Goal: Task Accomplishment & Management: Complete application form

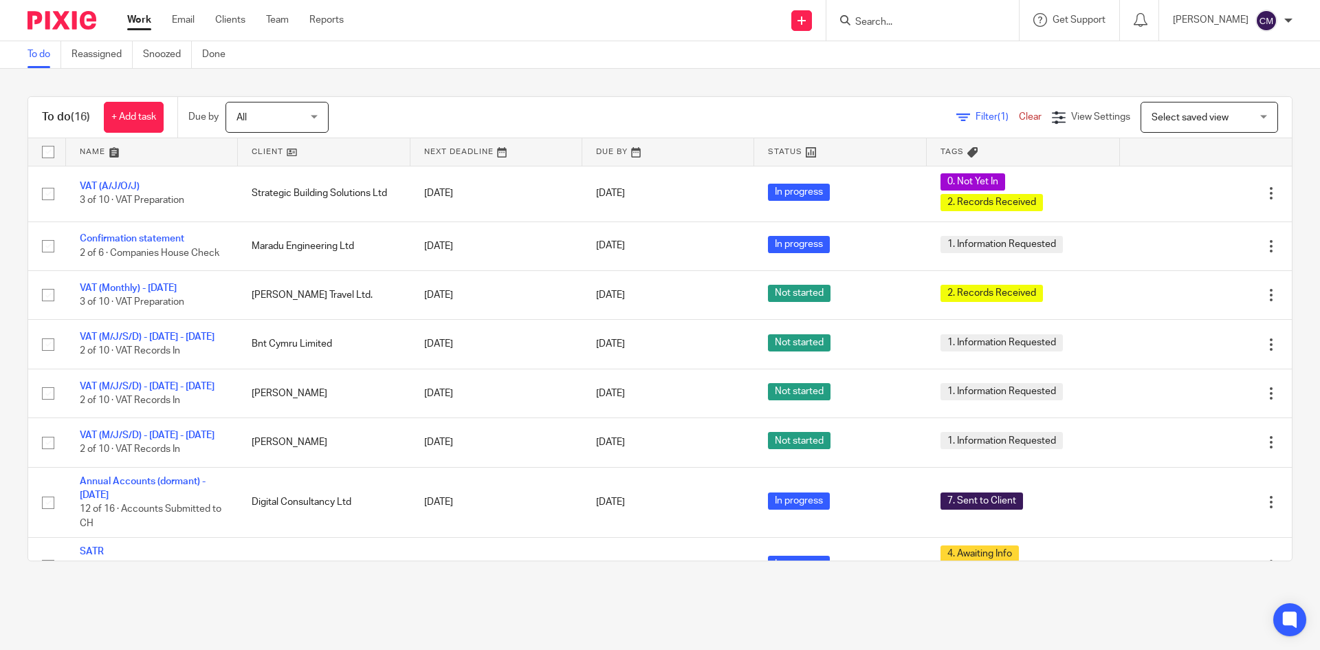
click at [915, 27] on input "Search" at bounding box center [916, 23] width 124 height 12
type input "ms auto"
click at [915, 51] on link at bounding box center [949, 53] width 197 height 21
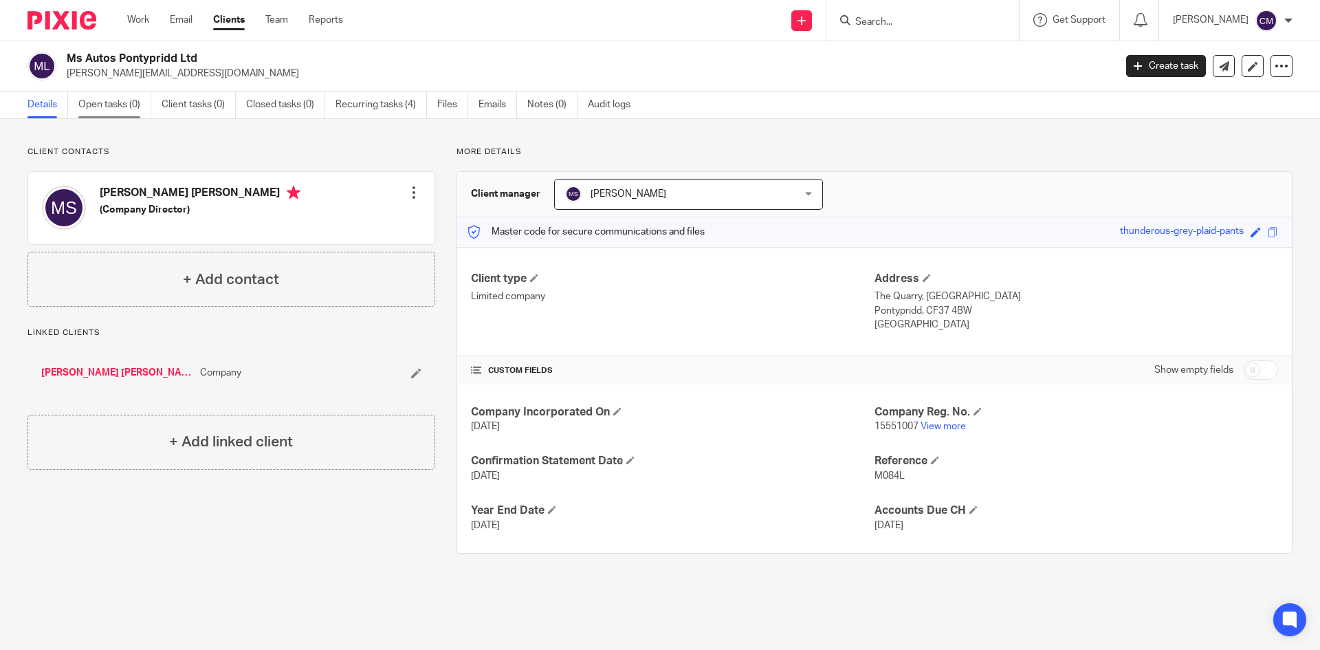
click at [92, 102] on link "Open tasks (0)" at bounding box center [114, 104] width 73 height 27
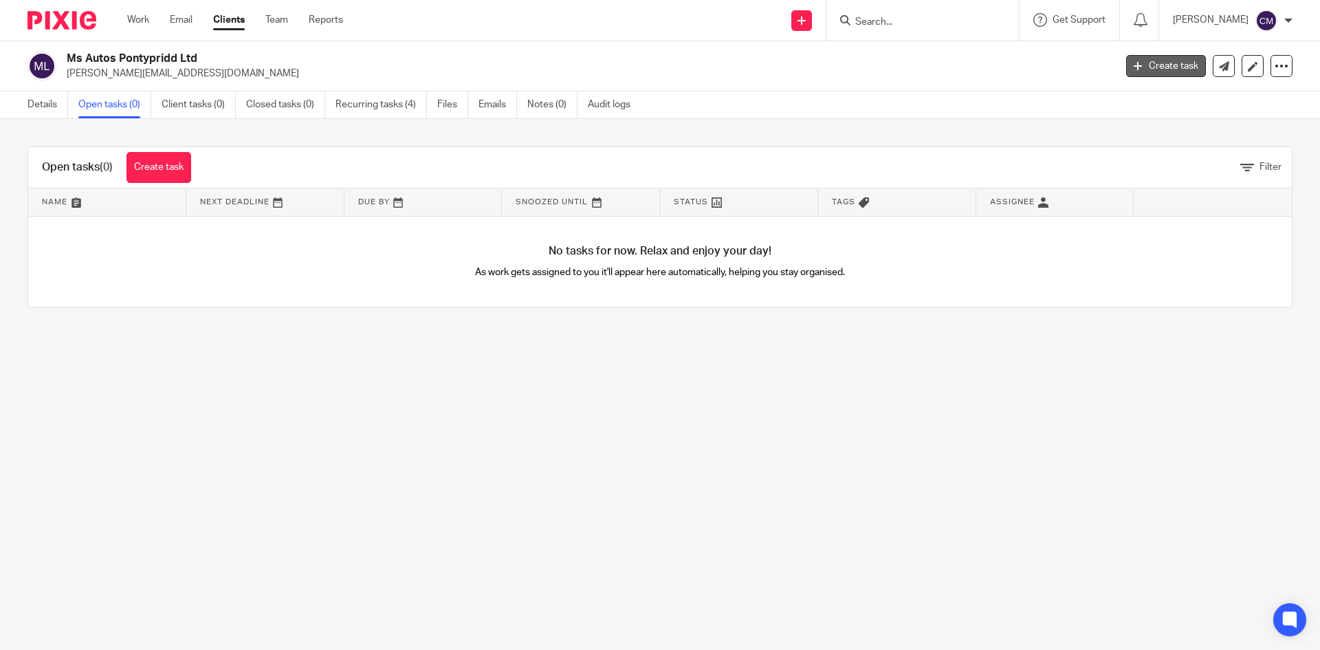
click at [1174, 65] on link "Create task" at bounding box center [1167, 66] width 80 height 22
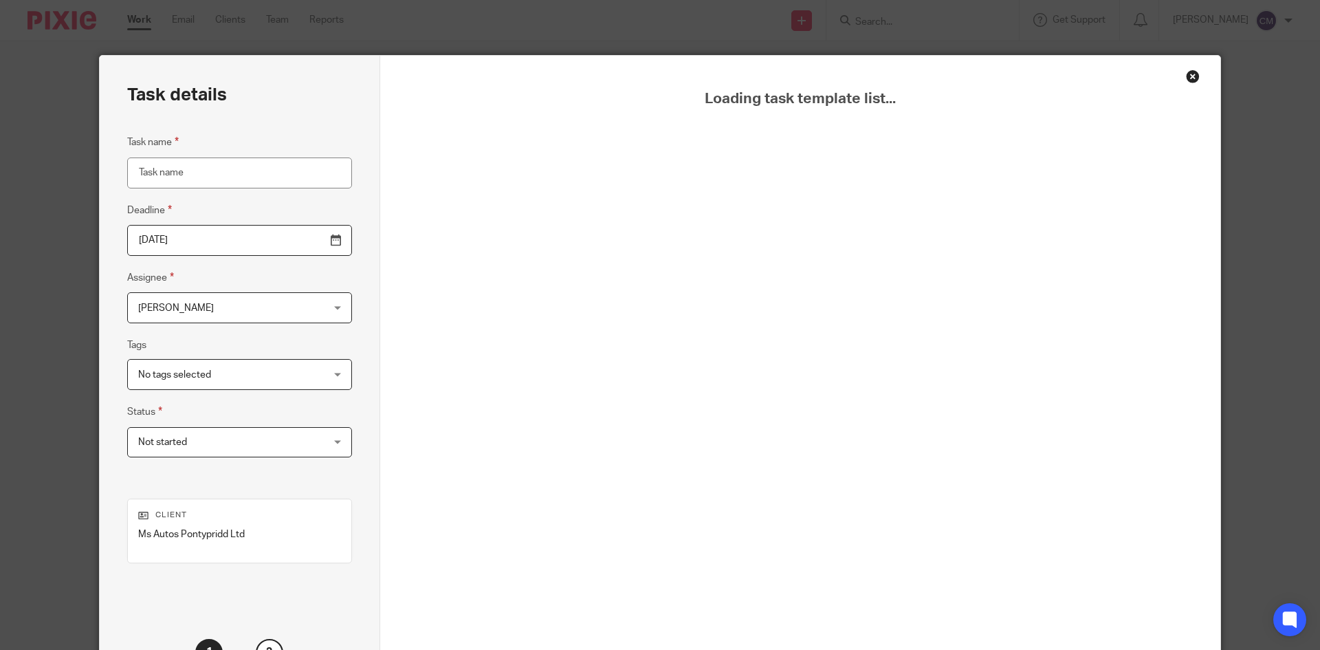
click at [1186, 76] on div "Close this dialog window" at bounding box center [1193, 76] width 14 height 14
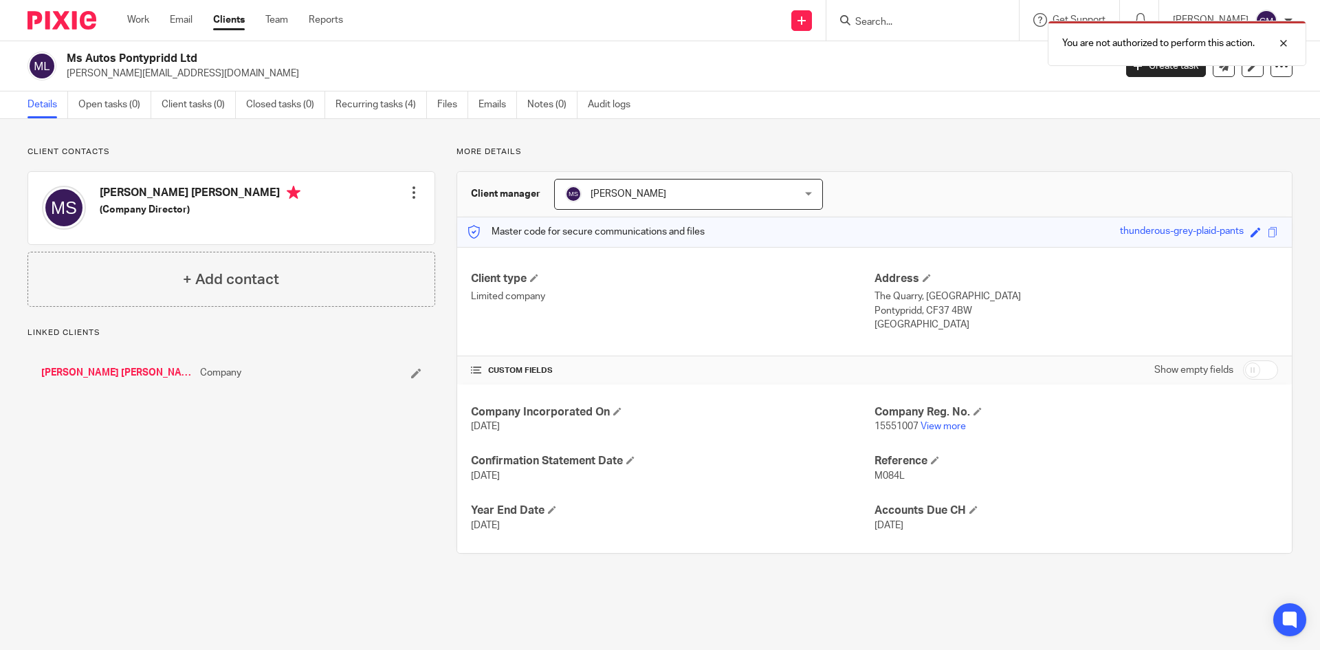
click at [931, 22] on div "You are not authorized to perform this action." at bounding box center [983, 40] width 646 height 52
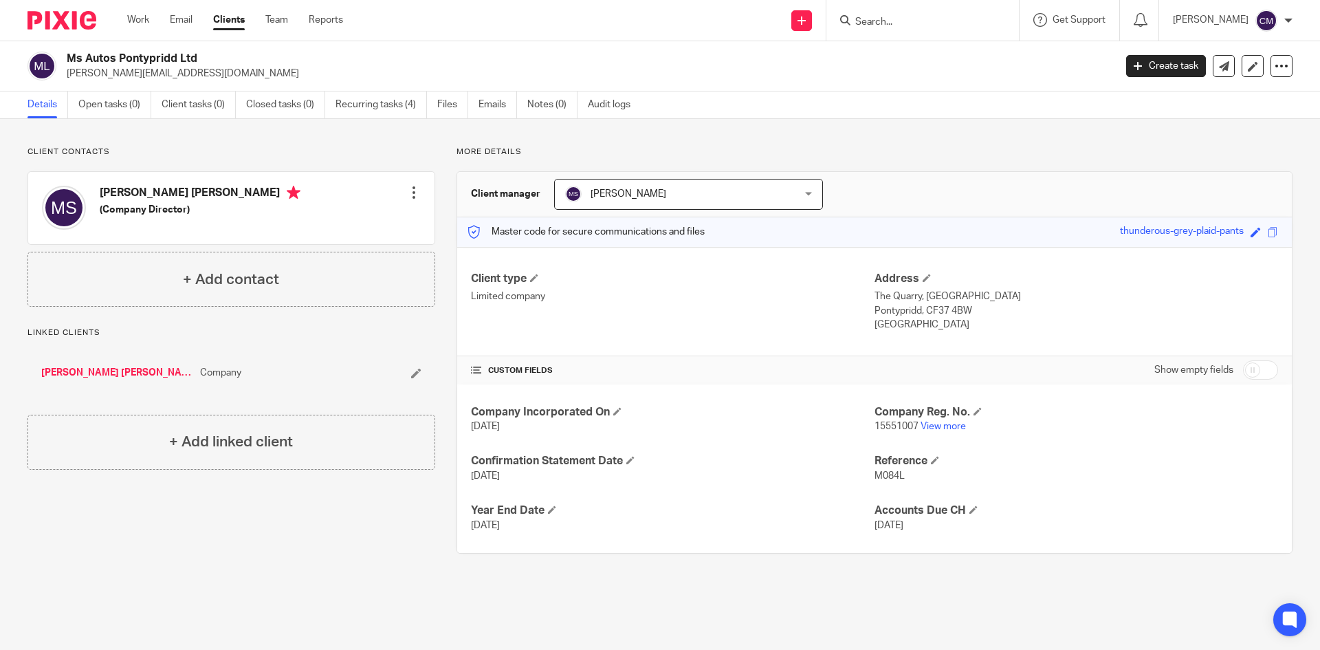
click at [915, 12] on form at bounding box center [927, 20] width 146 height 17
click at [915, 21] on input "Search" at bounding box center [916, 23] width 124 height 12
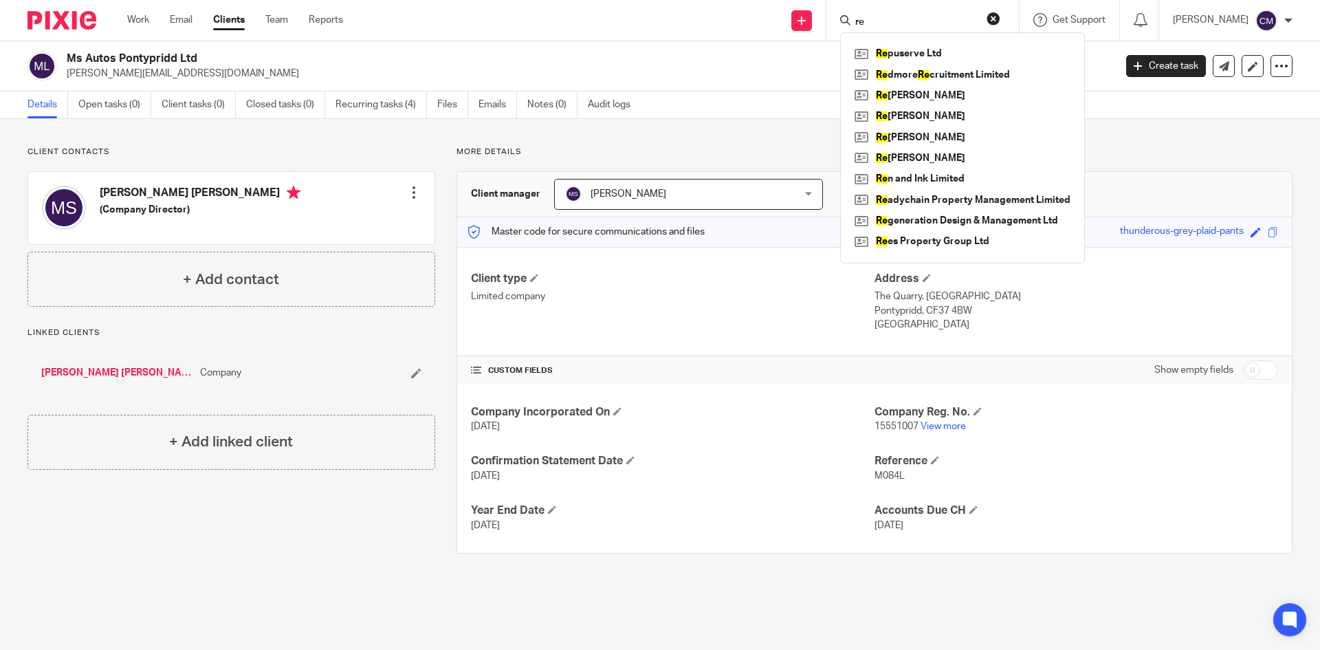
type input "r"
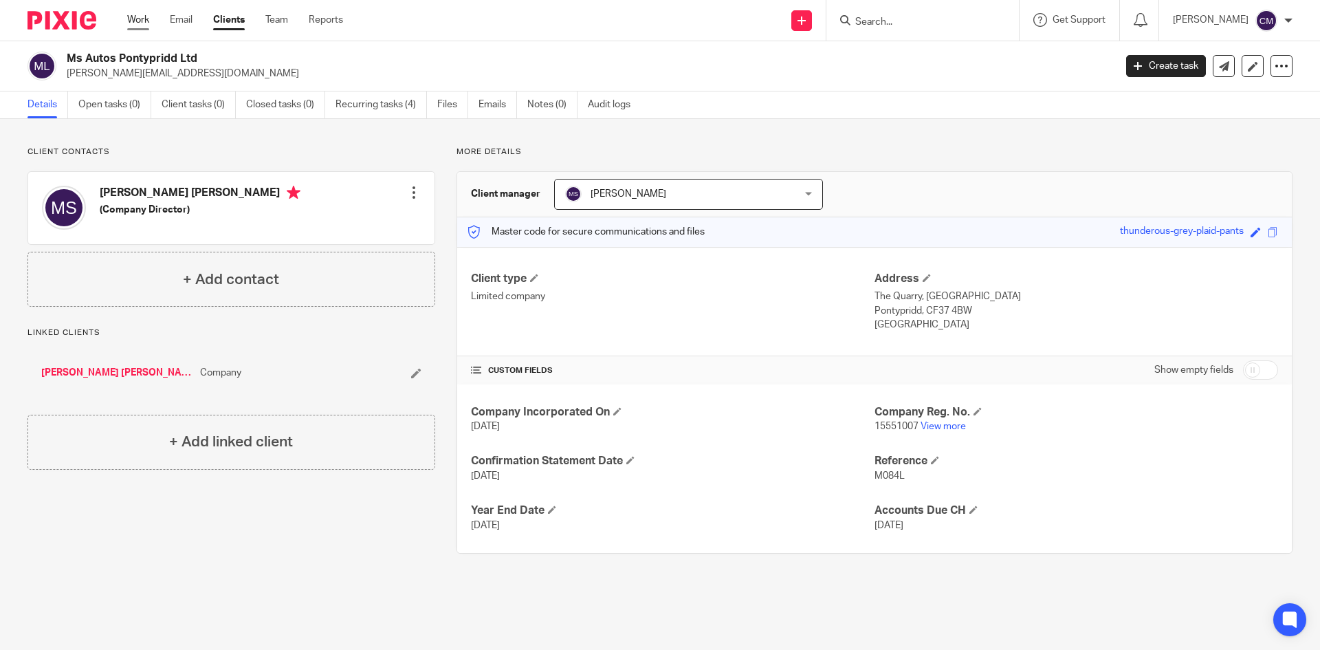
click at [143, 17] on link "Work" at bounding box center [138, 20] width 22 height 14
